Goal: Task Accomplishment & Management: Manage account settings

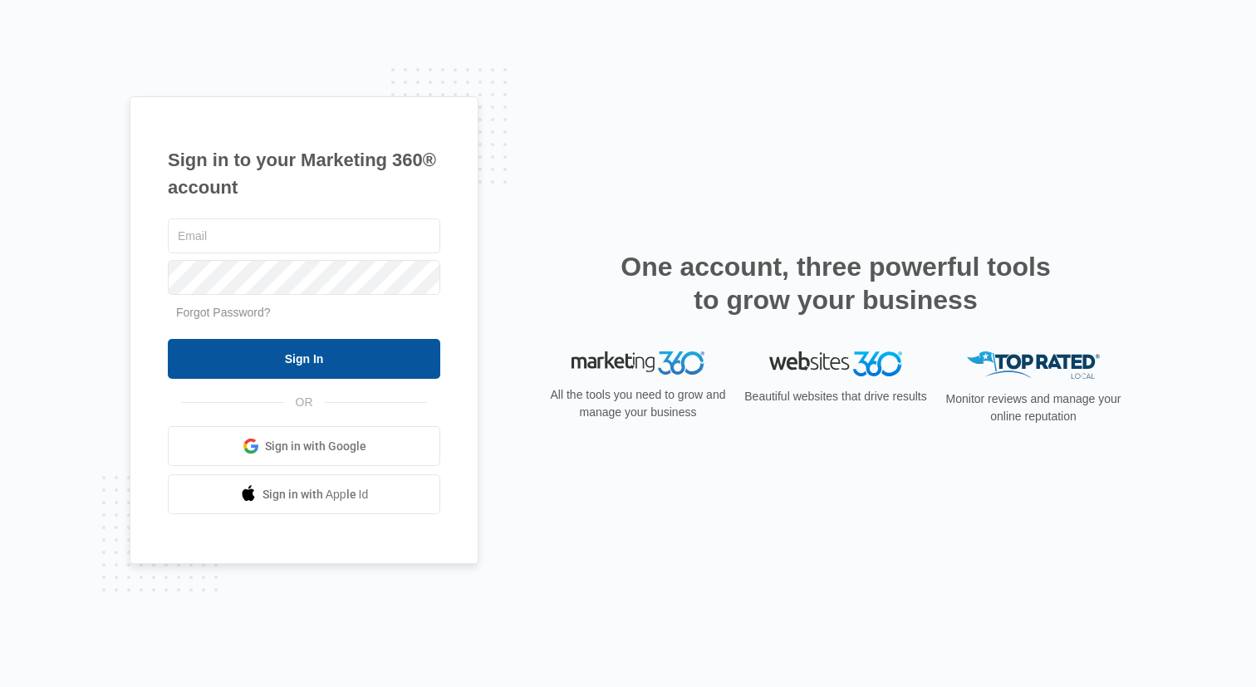
type input "greg.weber@madwire.com"
click at [316, 347] on input "Sign In" at bounding box center [304, 359] width 273 height 40
